Goal: Navigation & Orientation: Find specific page/section

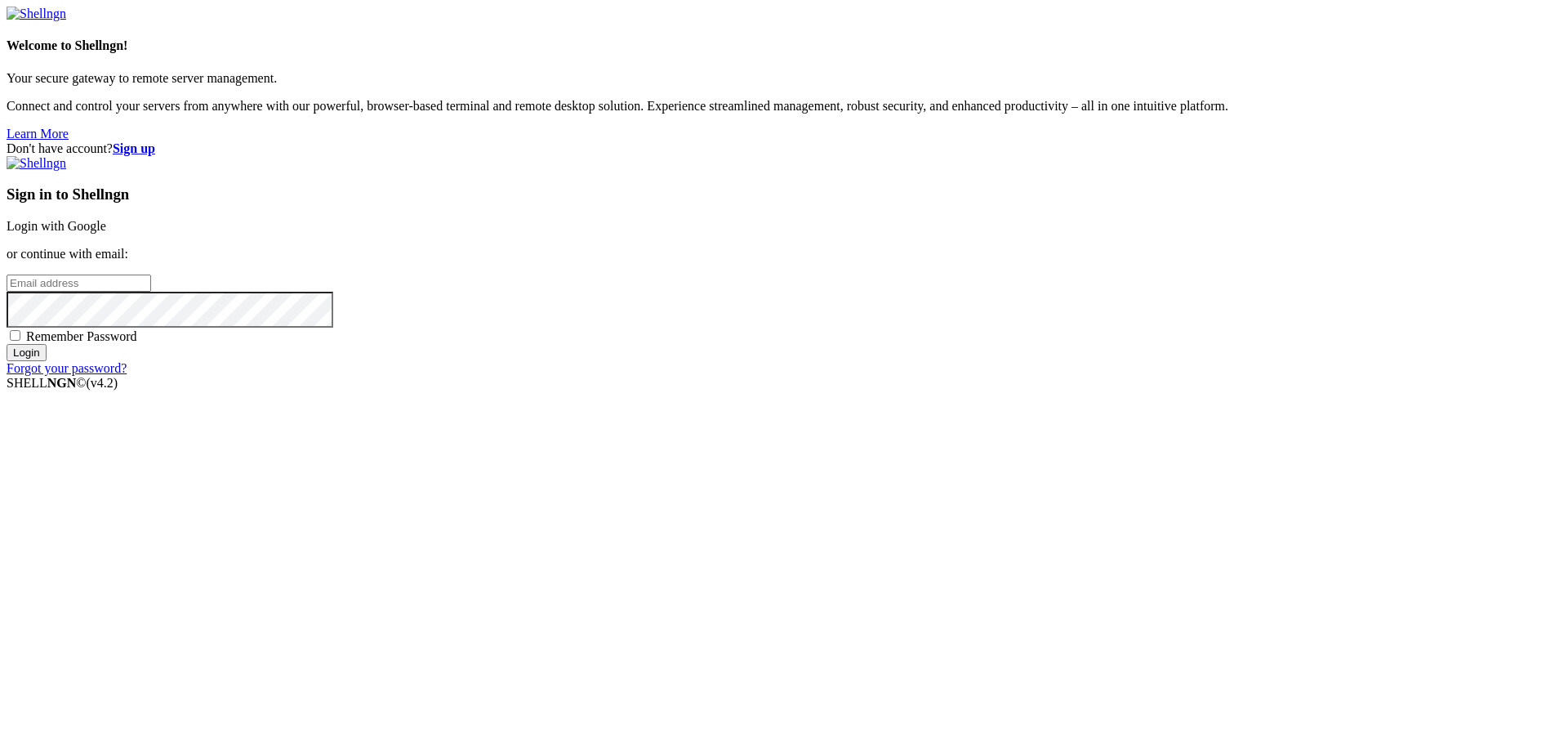
click at [151, 292] on input "email" at bounding box center [79, 283] width 145 height 17
paste input "[EMAIL_ADDRESS][DOMAIN_NAME]"
type input "[EMAIL_ADDRESS][DOMAIN_NAME]"
click at [138, 343] on span "Remember Password" at bounding box center [81, 336] width 111 height 14
click at [21, 341] on input "Remember Password" at bounding box center [15, 336] width 11 height 11
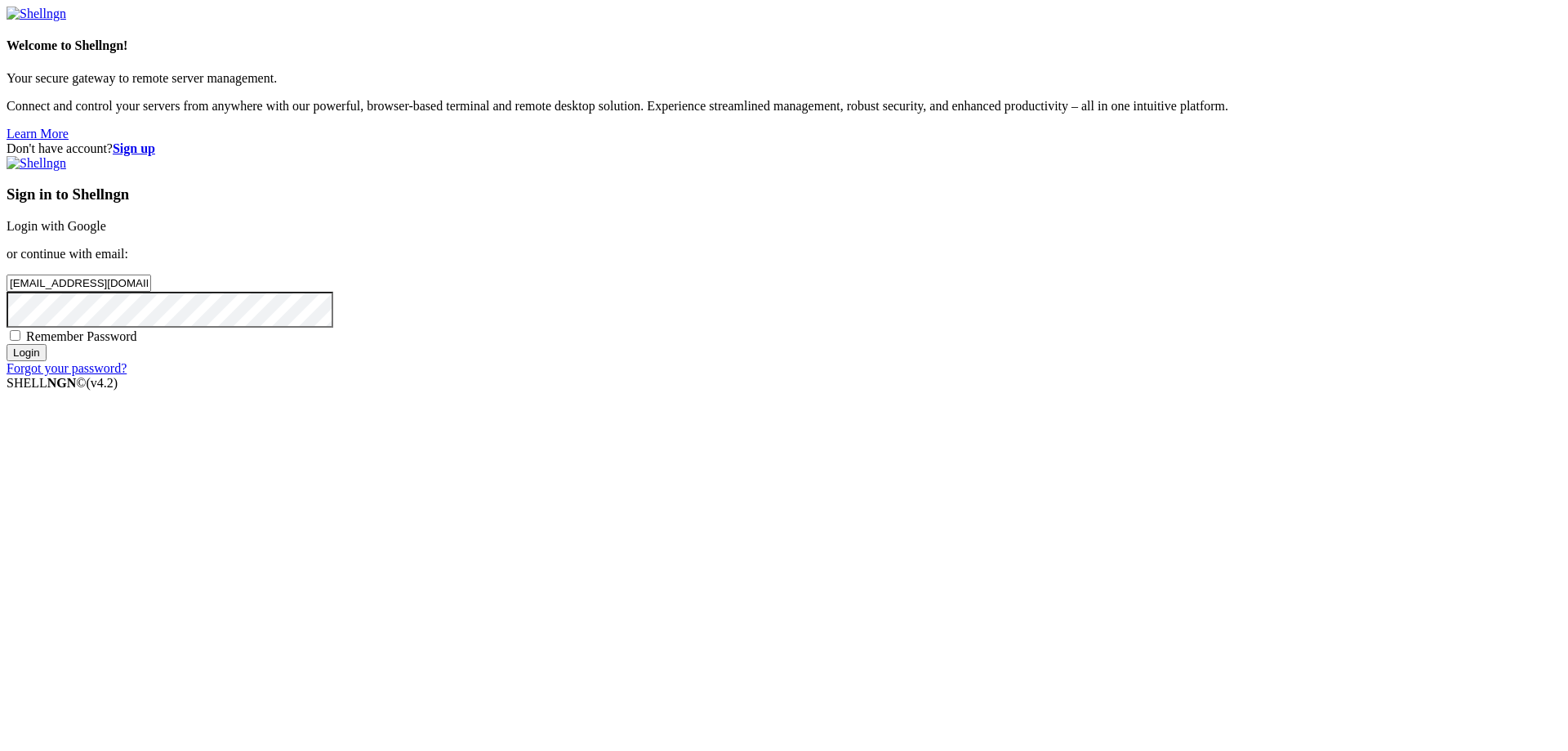
checkbox input "true"
click at [46, 361] on input "Login" at bounding box center [26, 352] width 40 height 17
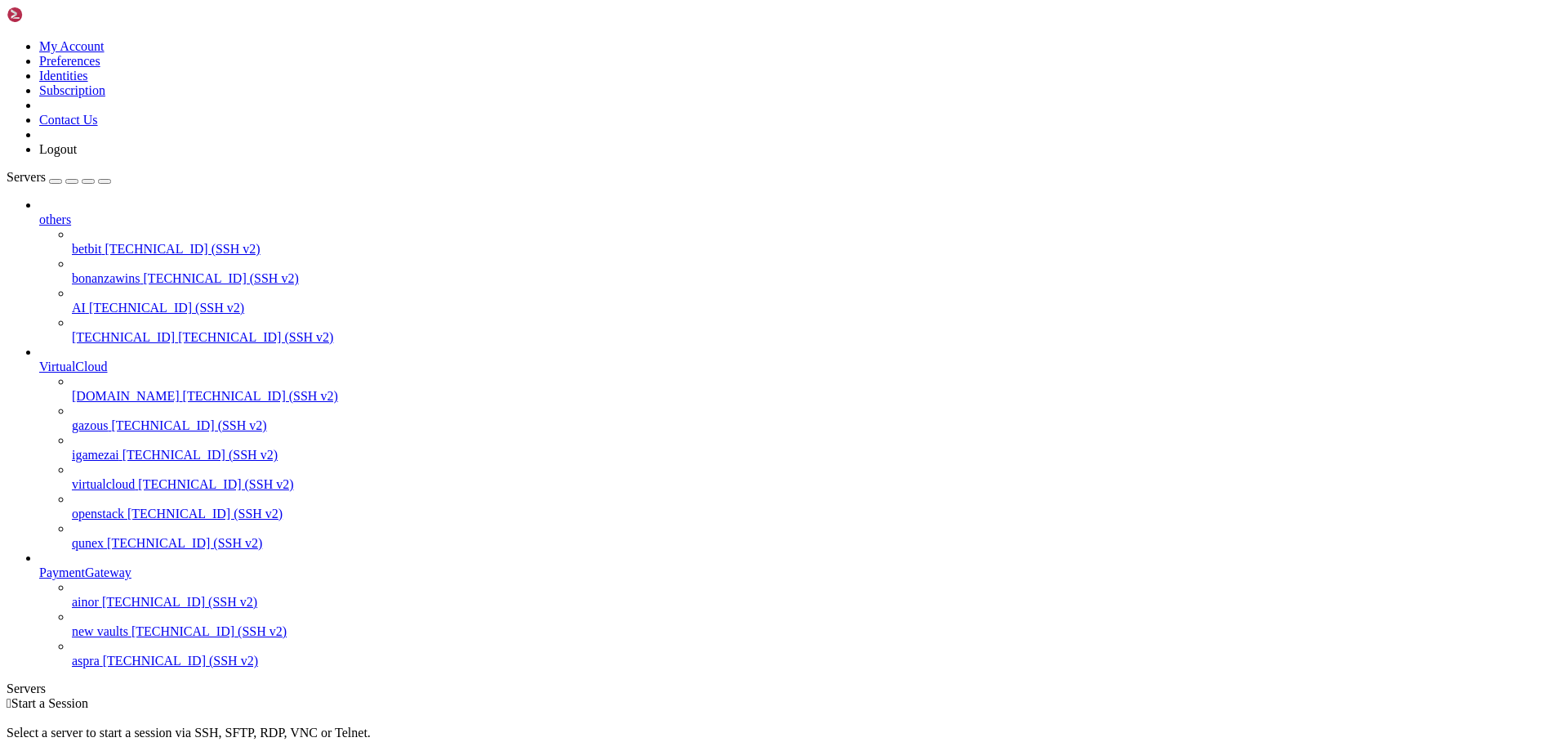
scroll to position [38, 0]
click at [129, 639] on span "new vaults" at bounding box center [100, 631] width 56 height 14
click at [131, 639] on span "[TECHNICAL_ID] (SSH v2)" at bounding box center [208, 631] width 155 height 14
click at [131, 580] on span "PaymentGateway" at bounding box center [85, 572] width 92 height 14
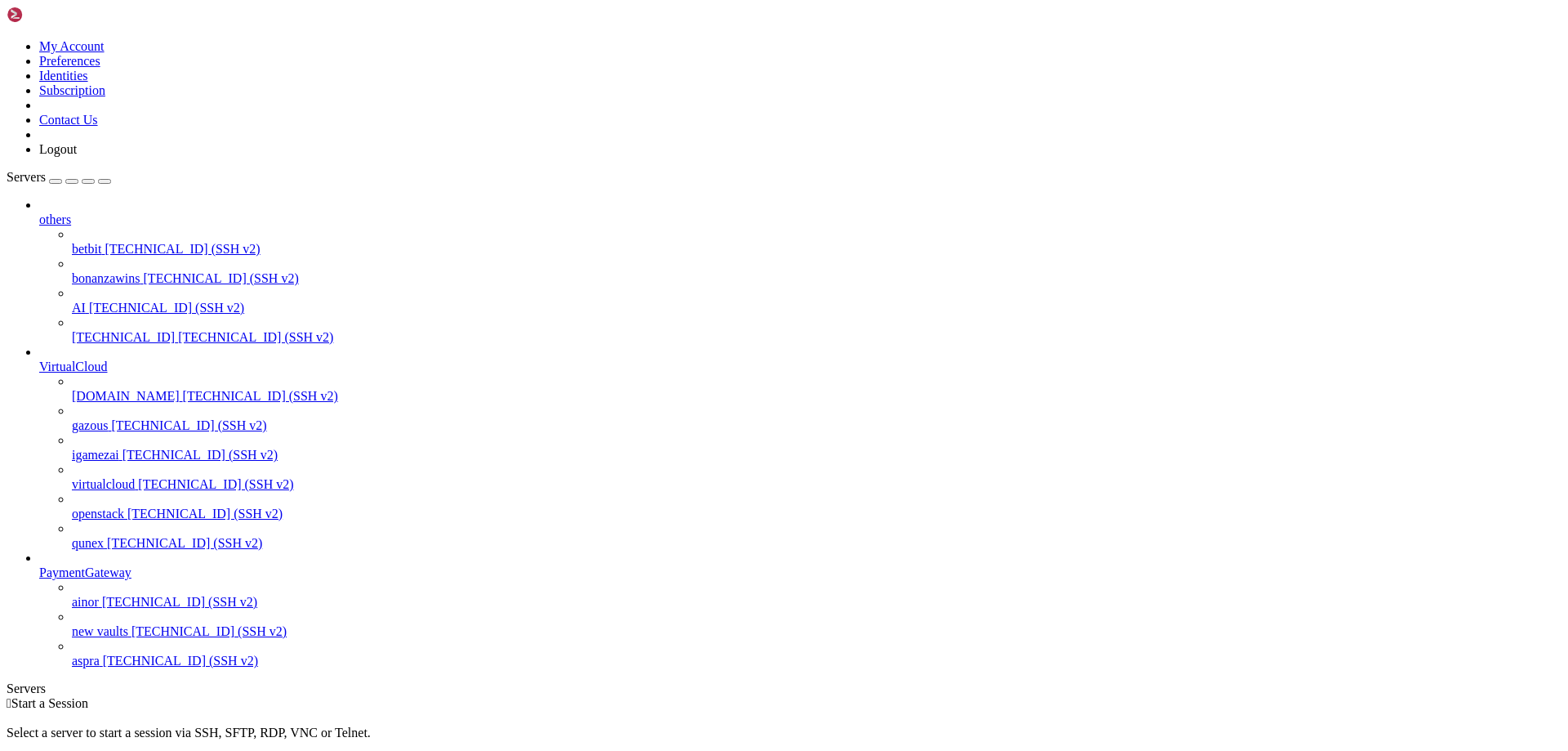
click at [120, 580] on span "PaymentGateway" at bounding box center [85, 572] width 92 height 14
click at [72, 213] on span "others" at bounding box center [54, 219] width 32 height 14
drag, startPoint x: 95, startPoint y: 99, endPoint x: 107, endPoint y: 151, distance: 53.4
click at [72, 213] on span "others" at bounding box center [54, 219] width 32 height 14
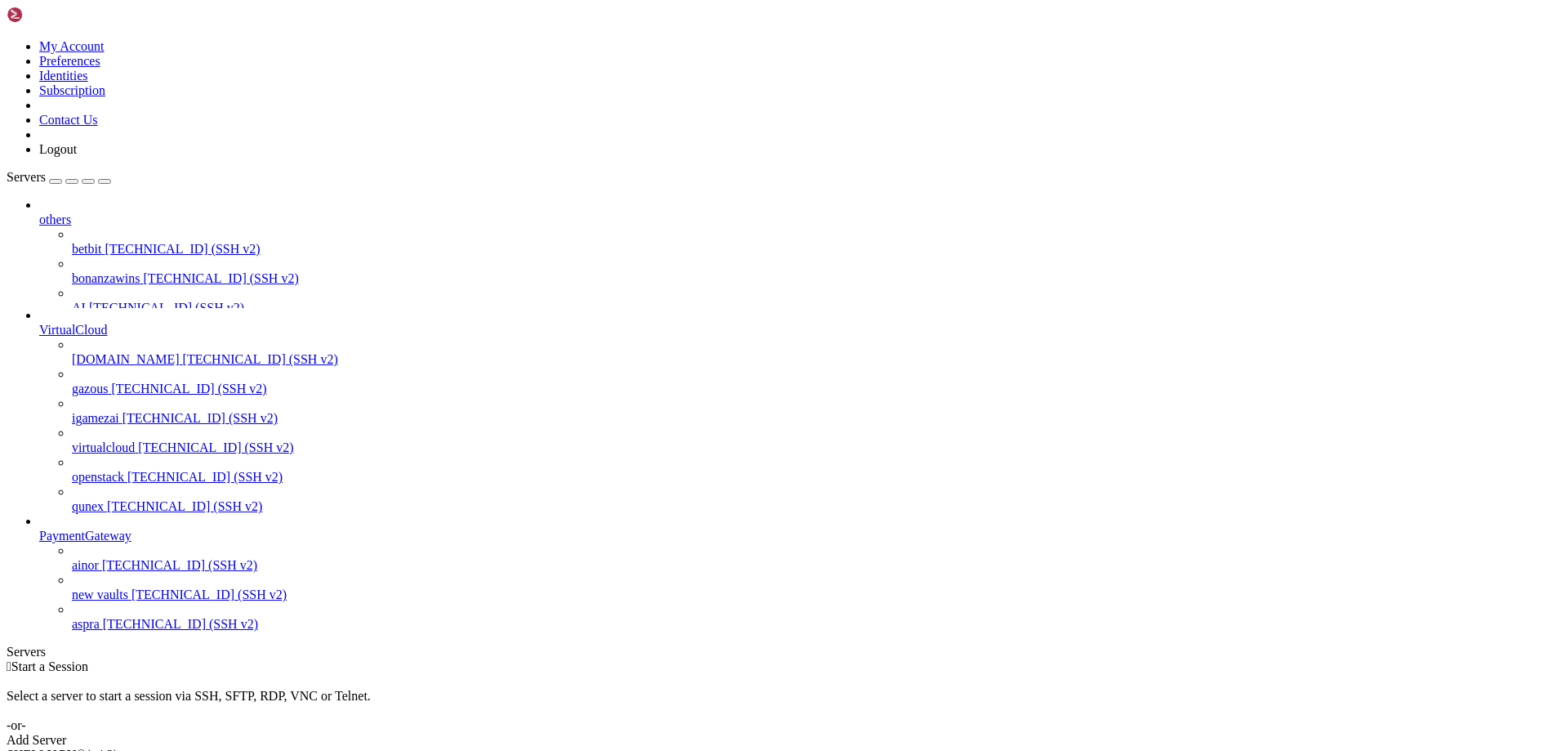
click at [107, 197] on ul "others betbit [TECHNICAL_ID] (SSH v2) [GEOGRAPHIC_DATA] [TECHNICAL_ID] (SSH v2)…" at bounding box center [784, 414] width 1555 height 434
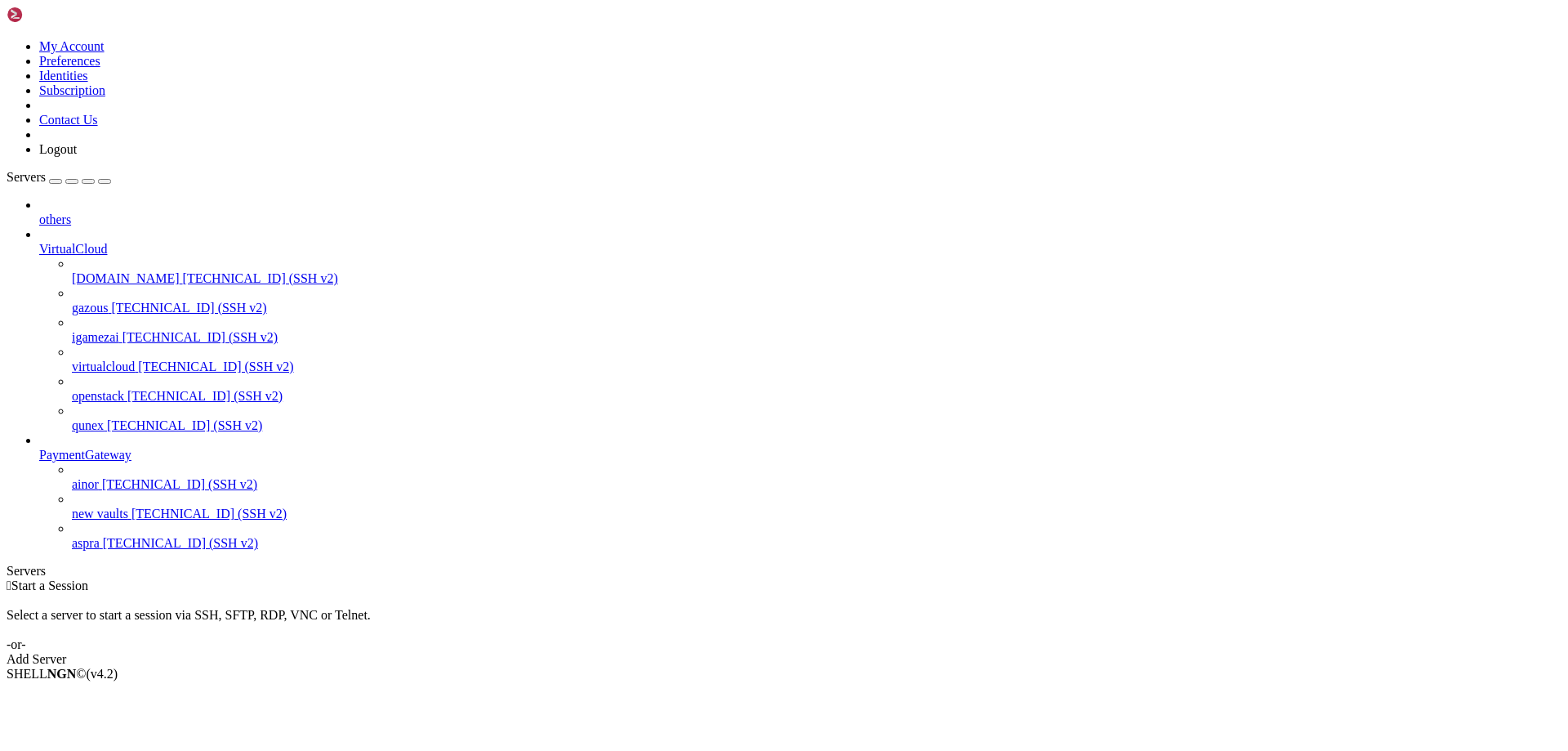
click at [105, 242] on span "VirtualCloud" at bounding box center [72, 248] width 68 height 14
click at [108, 521] on span "new vaults" at bounding box center [100, 513] width 56 height 14
